Goal: Obtain resource: Download file/media

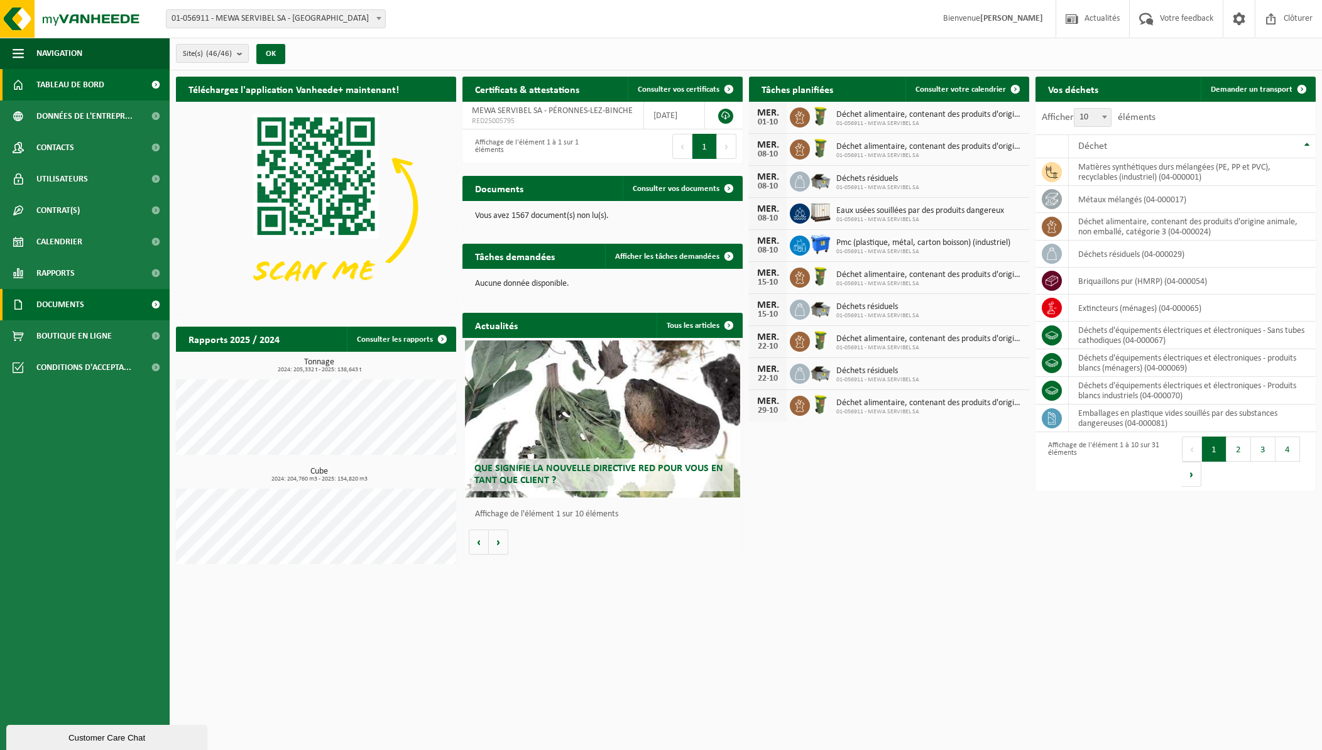
click at [83, 302] on span "Documents" at bounding box center [60, 304] width 48 height 31
click at [79, 304] on span "Documents" at bounding box center [60, 304] width 48 height 31
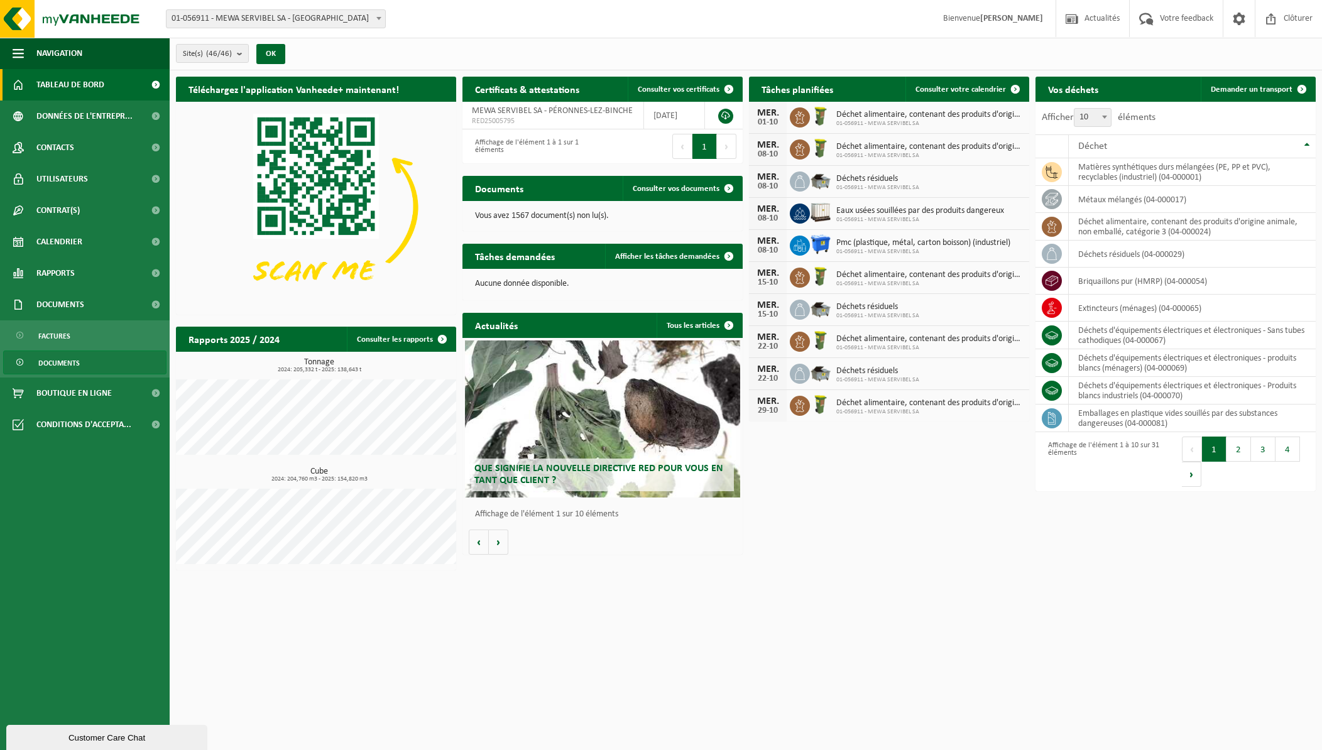
click at [66, 359] on span "Documents" at bounding box center [58, 363] width 41 height 24
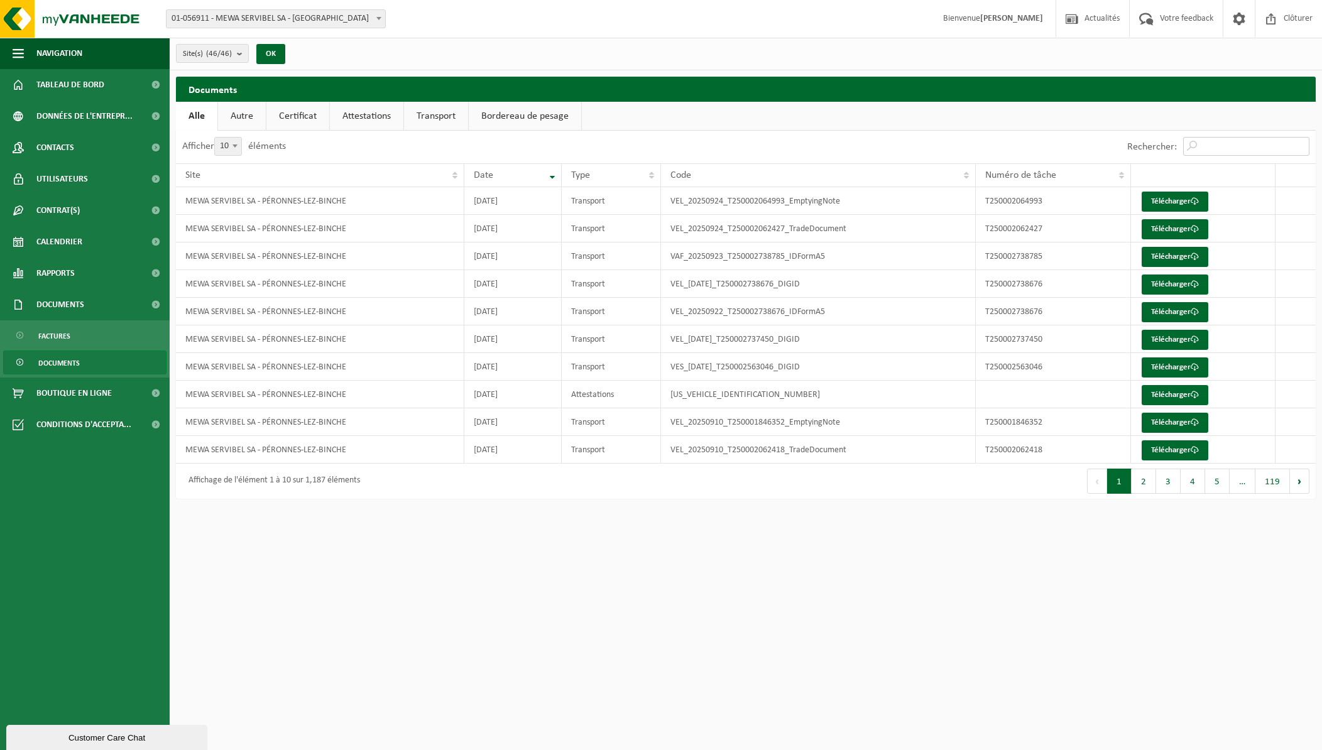
click at [1201, 152] on input "Rechercher:" at bounding box center [1246, 146] width 126 height 19
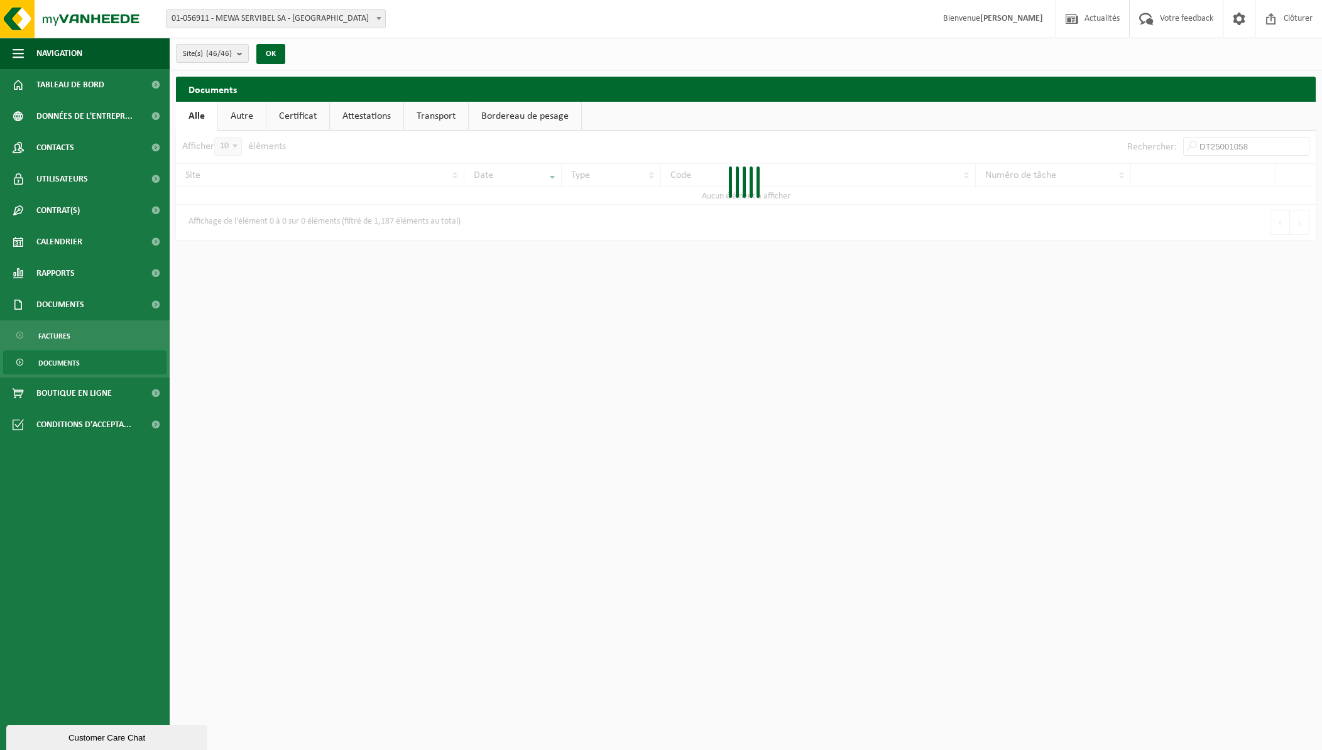
type input "DT250010582"
drag, startPoint x: 1266, startPoint y: 150, endPoint x: 1160, endPoint y: 138, distance: 106.9
click at [1160, 138] on div "Rechercher: DT250010582" at bounding box center [1218, 147] width 195 height 33
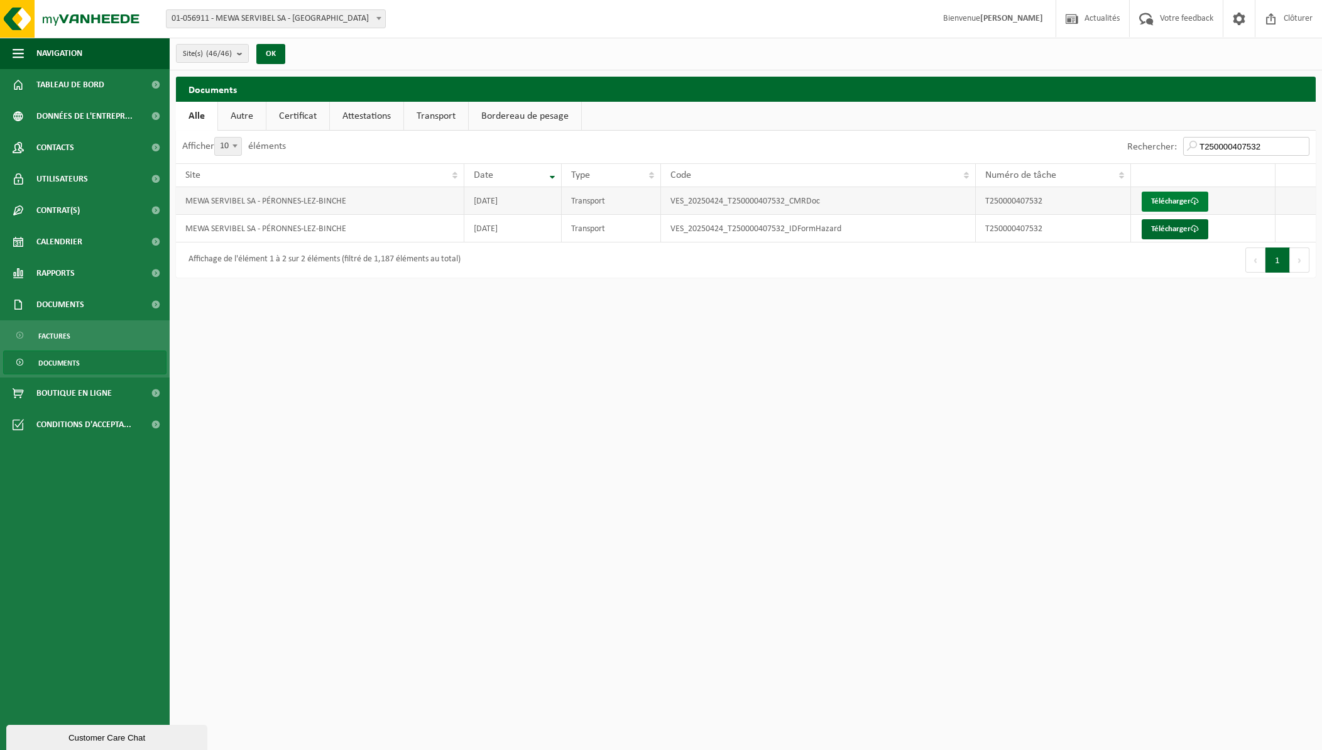
type input "T250000407532"
click at [1184, 197] on link "Télécharger" at bounding box center [1175, 202] width 67 height 20
click at [1157, 232] on link "Télécharger" at bounding box center [1175, 229] width 67 height 20
